Goal: Understand site structure: Grasp the organization and layout of the website

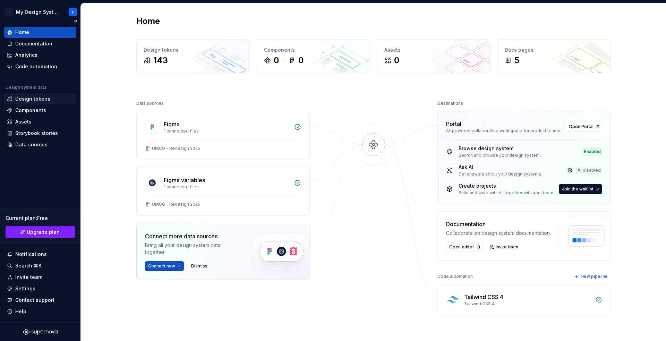
click at [38, 104] on div "Design tokens" at bounding box center [40, 98] width 72 height 11
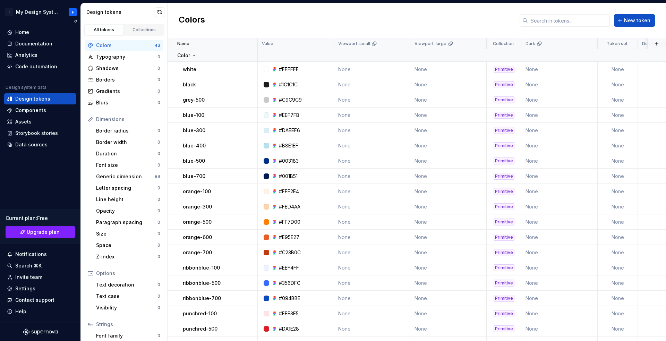
click at [43, 95] on div "Design tokens" at bounding box center [32, 98] width 35 height 7
click at [29, 32] on div "Home" at bounding box center [22, 32] width 14 height 7
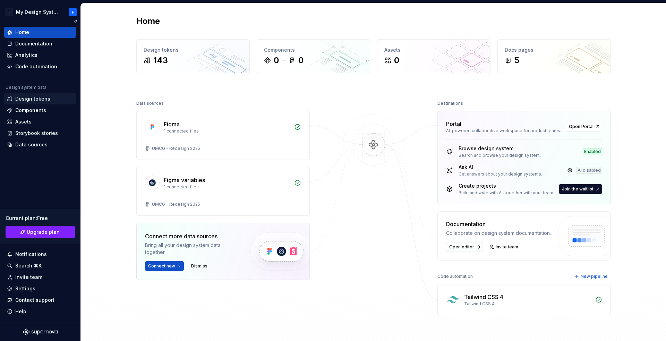
click at [33, 101] on div "Design tokens" at bounding box center [32, 98] width 35 height 7
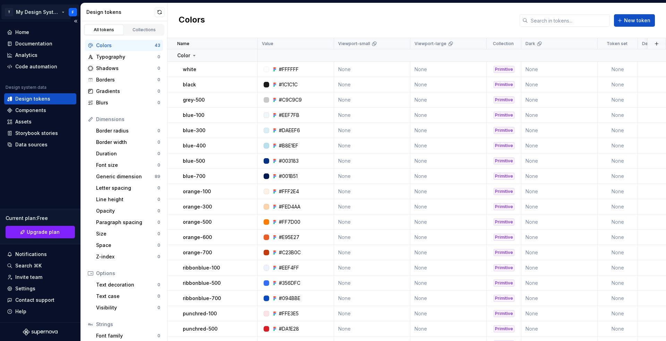
click at [41, 13] on html "T My Design System F Home Documentation Analytics Code automation Design system…" at bounding box center [333, 170] width 666 height 341
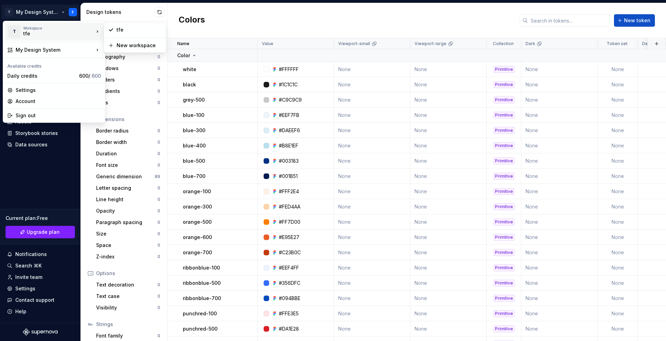
click at [36, 36] on div "tfe" at bounding box center [52, 33] width 59 height 7
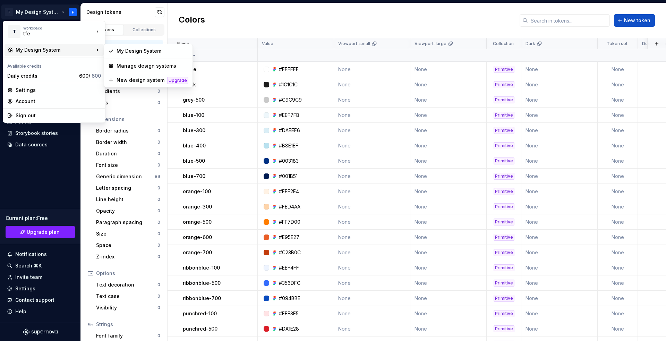
click at [277, 22] on html "T My Design System F Home Documentation Analytics Code automation Design system…" at bounding box center [333, 170] width 666 height 341
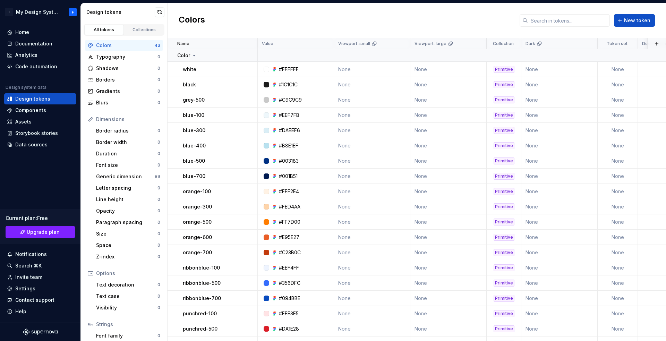
click at [108, 11] on div "Design tokens" at bounding box center [120, 12] width 68 height 7
click at [6, 12] on html "T My Design System F Home Documentation Analytics Code automation Design system…" at bounding box center [333, 170] width 666 height 341
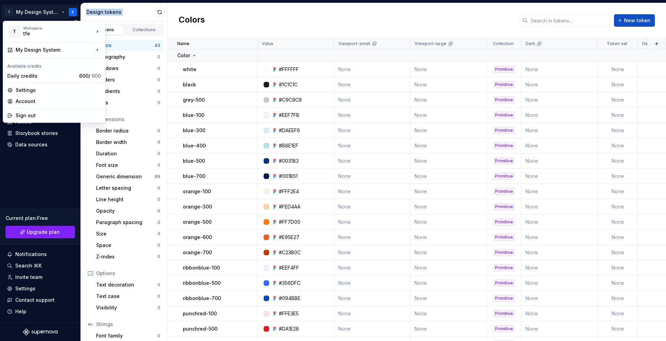
click at [6, 12] on html "T My Design System F Home Documentation Analytics Code automation Design system…" at bounding box center [333, 170] width 666 height 341
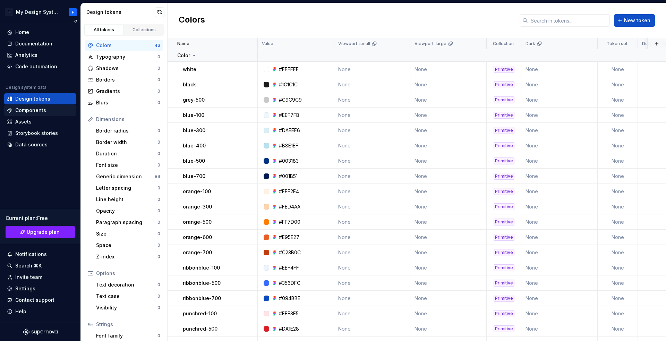
click at [36, 116] on div "Components" at bounding box center [40, 110] width 72 height 11
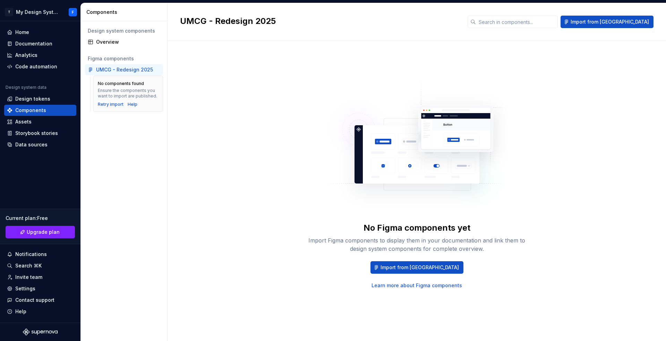
click at [135, 73] on div "UMCG - Redesign 2025" at bounding box center [124, 69] width 78 height 11
click at [114, 105] on div "Retry import" at bounding box center [111, 105] width 26 height 6
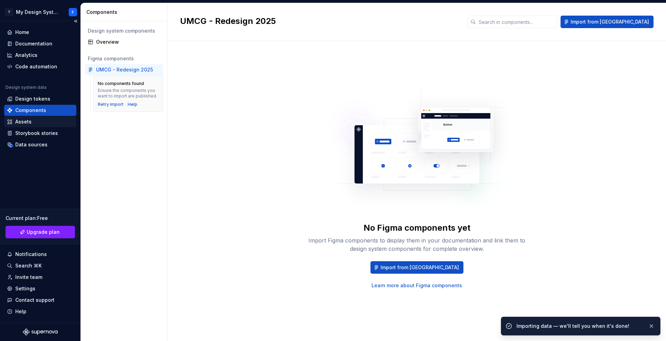
click at [21, 120] on div "Assets" at bounding box center [23, 121] width 16 height 7
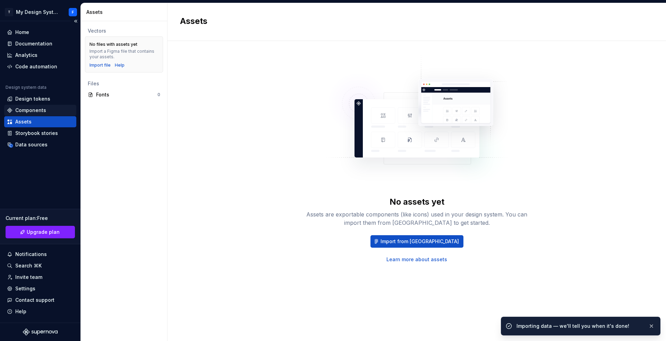
click at [32, 109] on div "Components" at bounding box center [30, 110] width 31 height 7
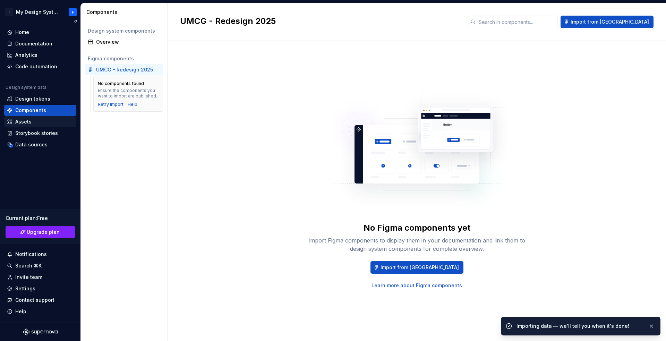
click at [31, 122] on div "Assets" at bounding box center [23, 121] width 16 height 7
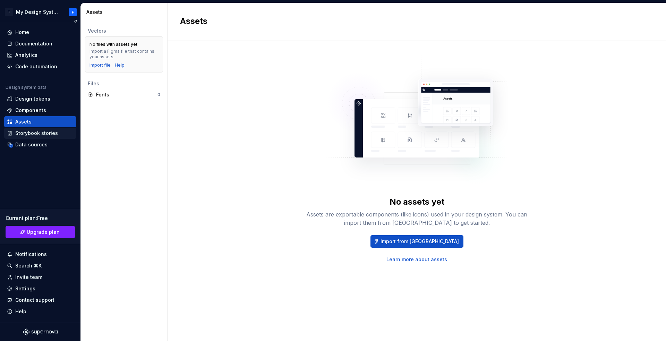
click at [44, 132] on div "Storybook stories" at bounding box center [36, 133] width 43 height 7
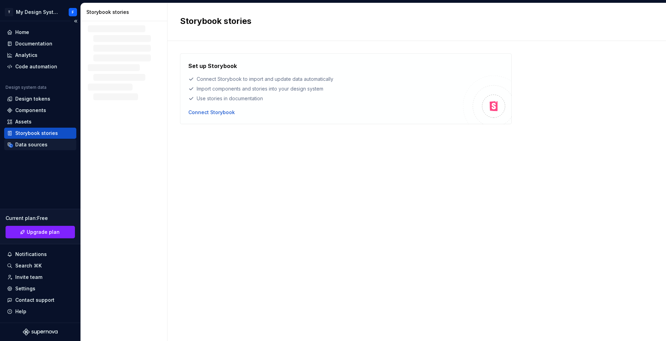
click at [36, 142] on div "Data sources" at bounding box center [31, 144] width 32 height 7
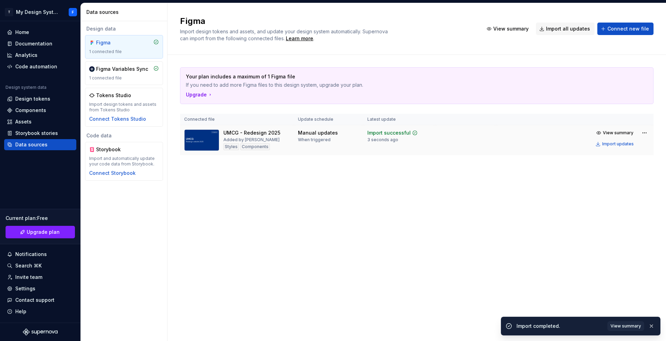
click at [291, 142] on td "UMCG - Redesign 2025 Added by [PERSON_NAME] Components" at bounding box center [237, 140] width 114 height 30
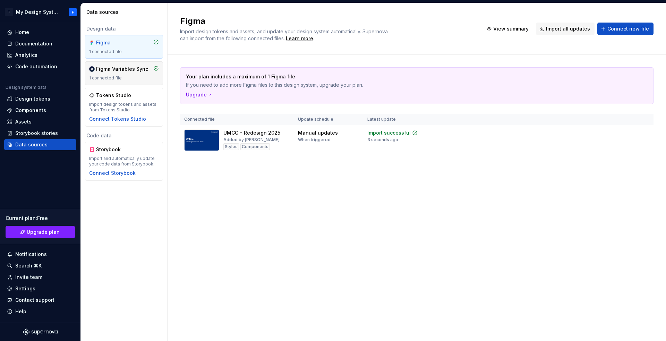
click at [134, 78] on div "1 connected file" at bounding box center [124, 78] width 70 height 6
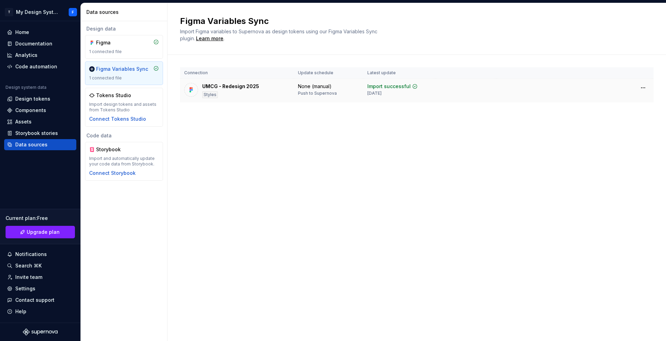
click at [292, 93] on td "UMCG - Redesign 2025 Styles" at bounding box center [237, 91] width 114 height 24
click at [91, 40] on icon at bounding box center [92, 43] width 6 height 6
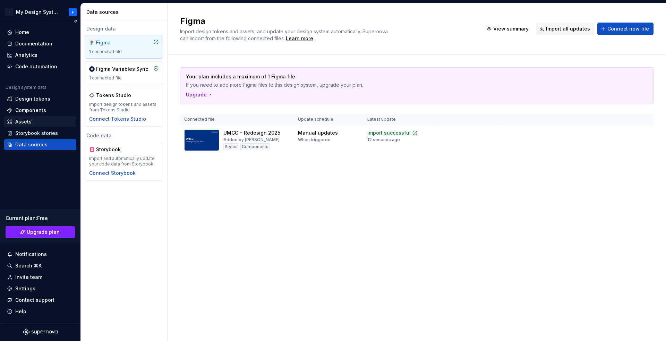
click at [29, 122] on div "Assets" at bounding box center [23, 121] width 16 height 7
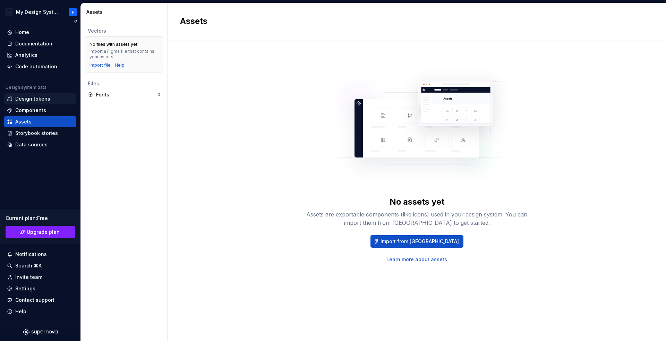
click at [45, 101] on div "Design tokens" at bounding box center [32, 98] width 35 height 7
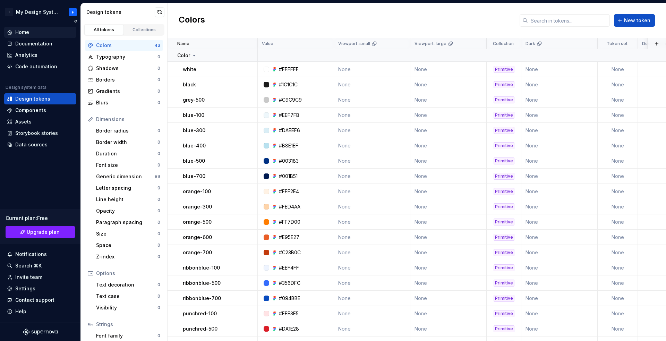
click at [33, 31] on div "Home" at bounding box center [40, 32] width 67 height 7
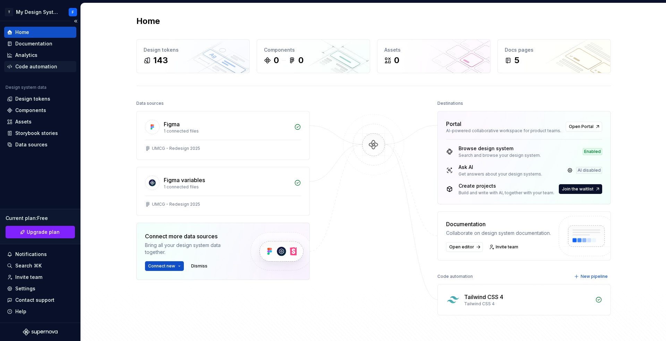
click at [37, 71] on div "Code automation" at bounding box center [40, 66] width 72 height 11
